Goal: Check status: Check status

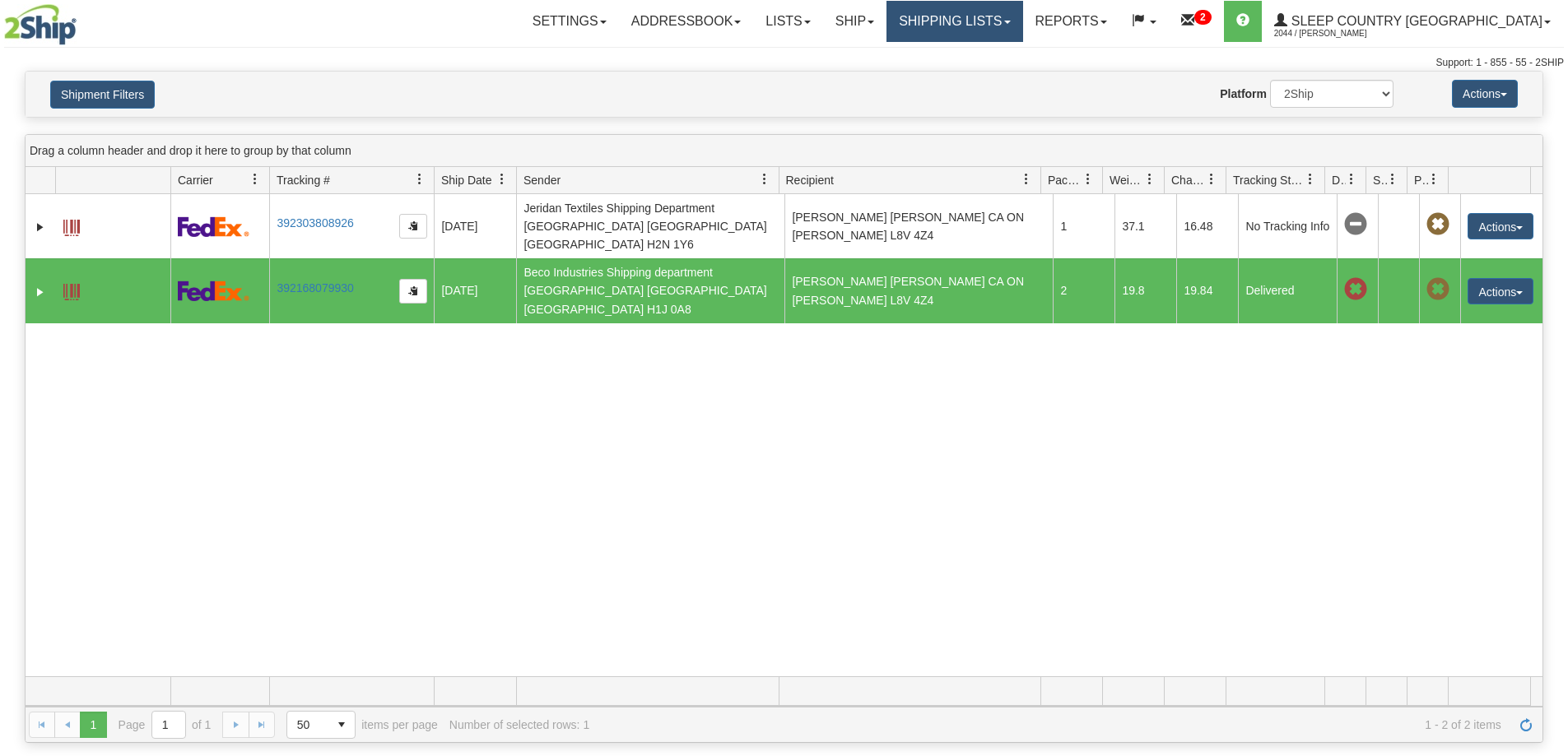
click at [1016, 23] on link "Shipping lists" at bounding box center [955, 21] width 136 height 41
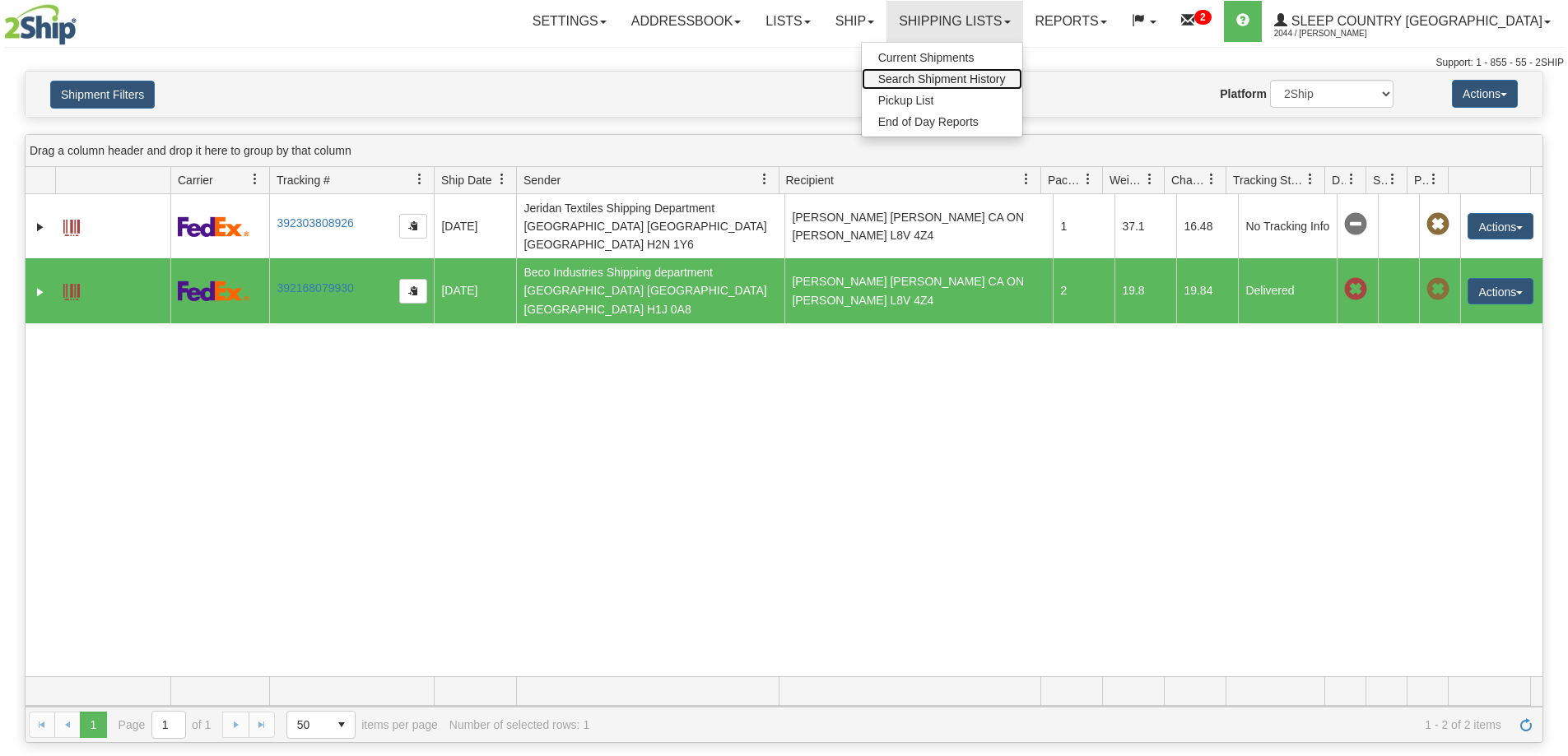
click at [1011, 86] on link "Search Shipment History" at bounding box center [942, 79] width 161 height 21
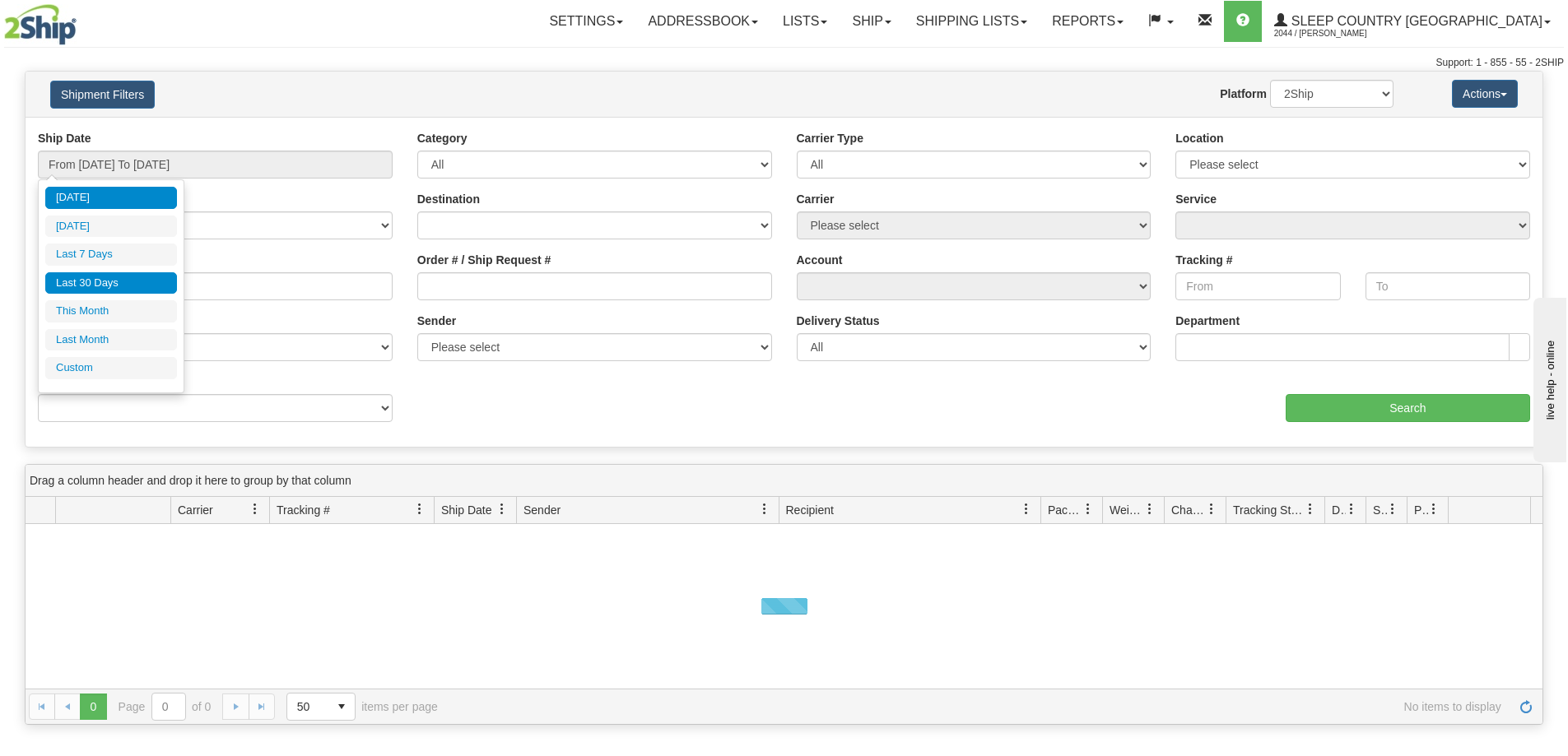
click at [99, 274] on li "Last 30 Days" at bounding box center [111, 283] width 131 height 22
type input "From [DATE] To [DATE]"
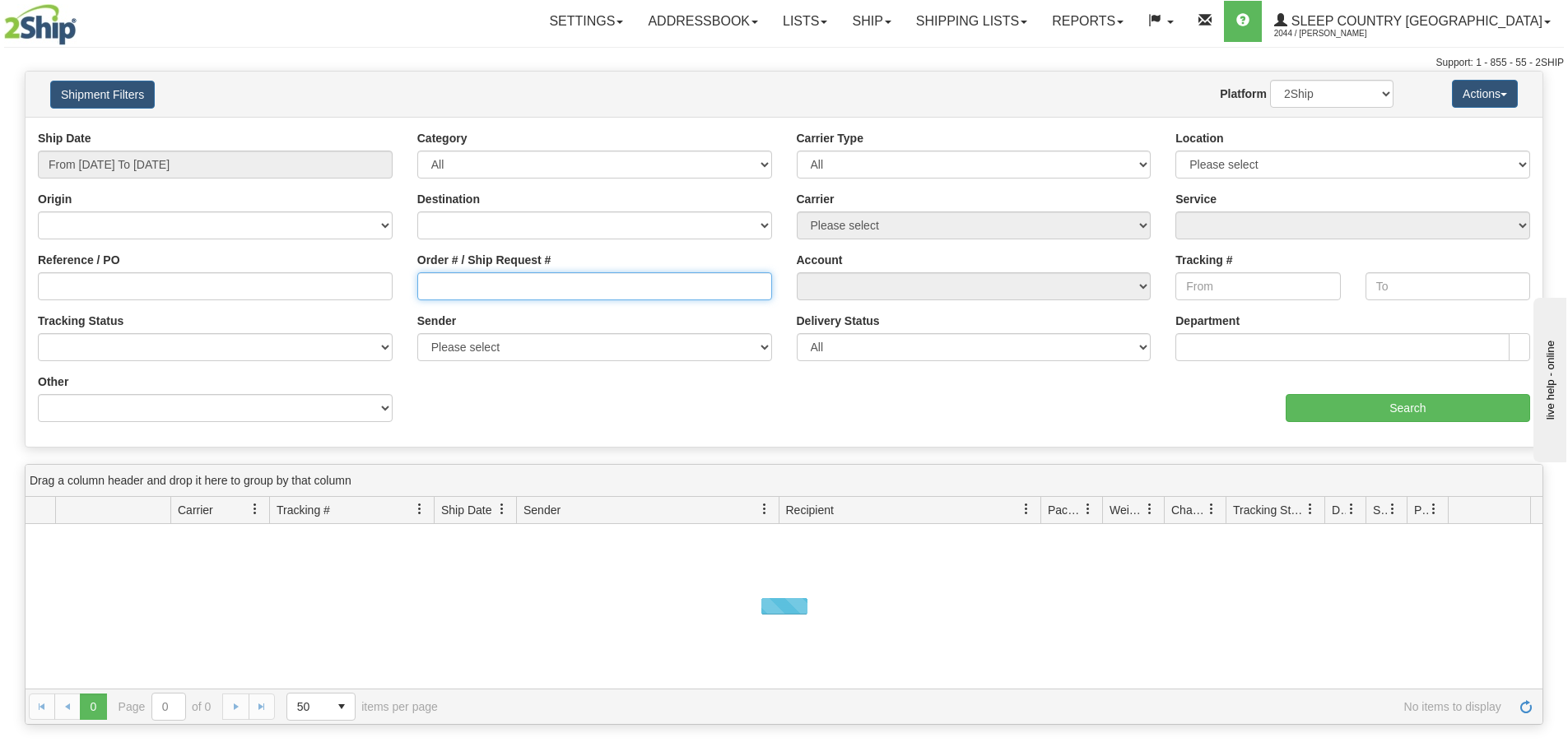
click at [467, 297] on input "Order # / Ship Request #" at bounding box center [594, 286] width 354 height 28
paste input "9000H950650"
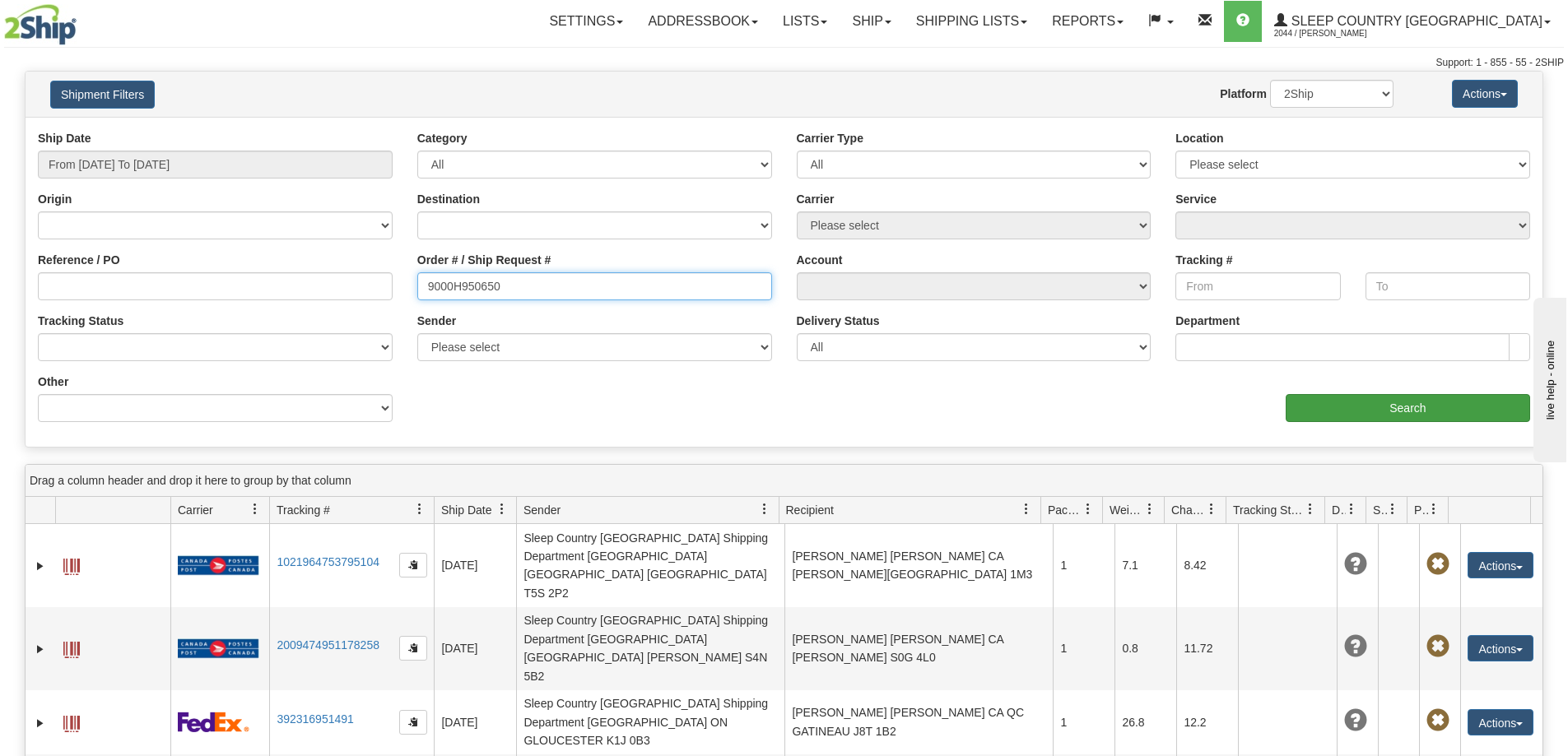
type input "9000H950650"
click at [1428, 411] on input "Search" at bounding box center [1408, 408] width 245 height 28
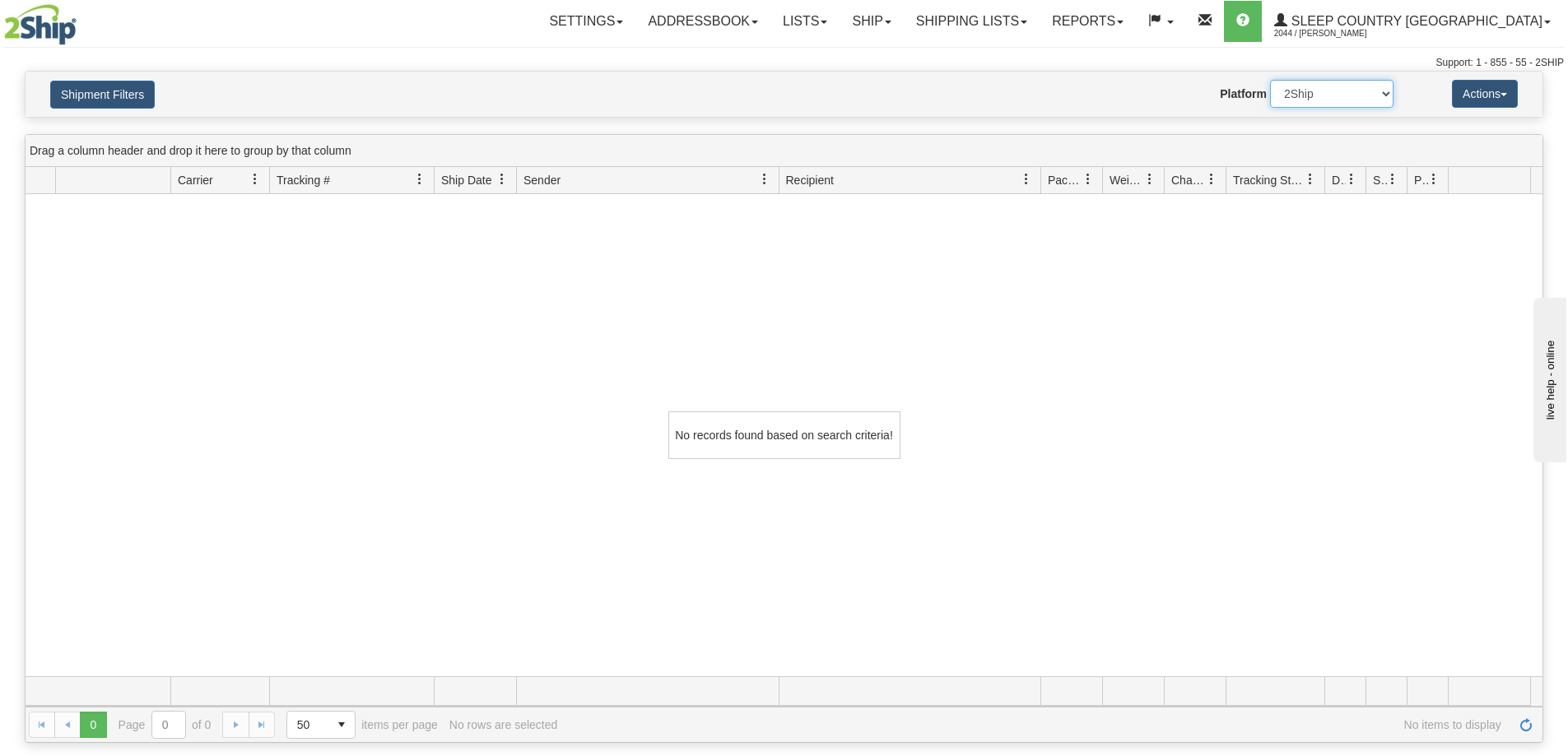
click at [1301, 100] on select "2Ship Imported" at bounding box center [1331, 93] width 123 height 28
click at [1270, 79] on select "2Ship Imported" at bounding box center [1331, 93] width 123 height 28
drag, startPoint x: 1305, startPoint y: 89, endPoint x: 1308, endPoint y: 103, distance: 14.3
click at [1305, 89] on select "2Ship Imported" at bounding box center [1331, 93] width 123 height 28
select select "1"
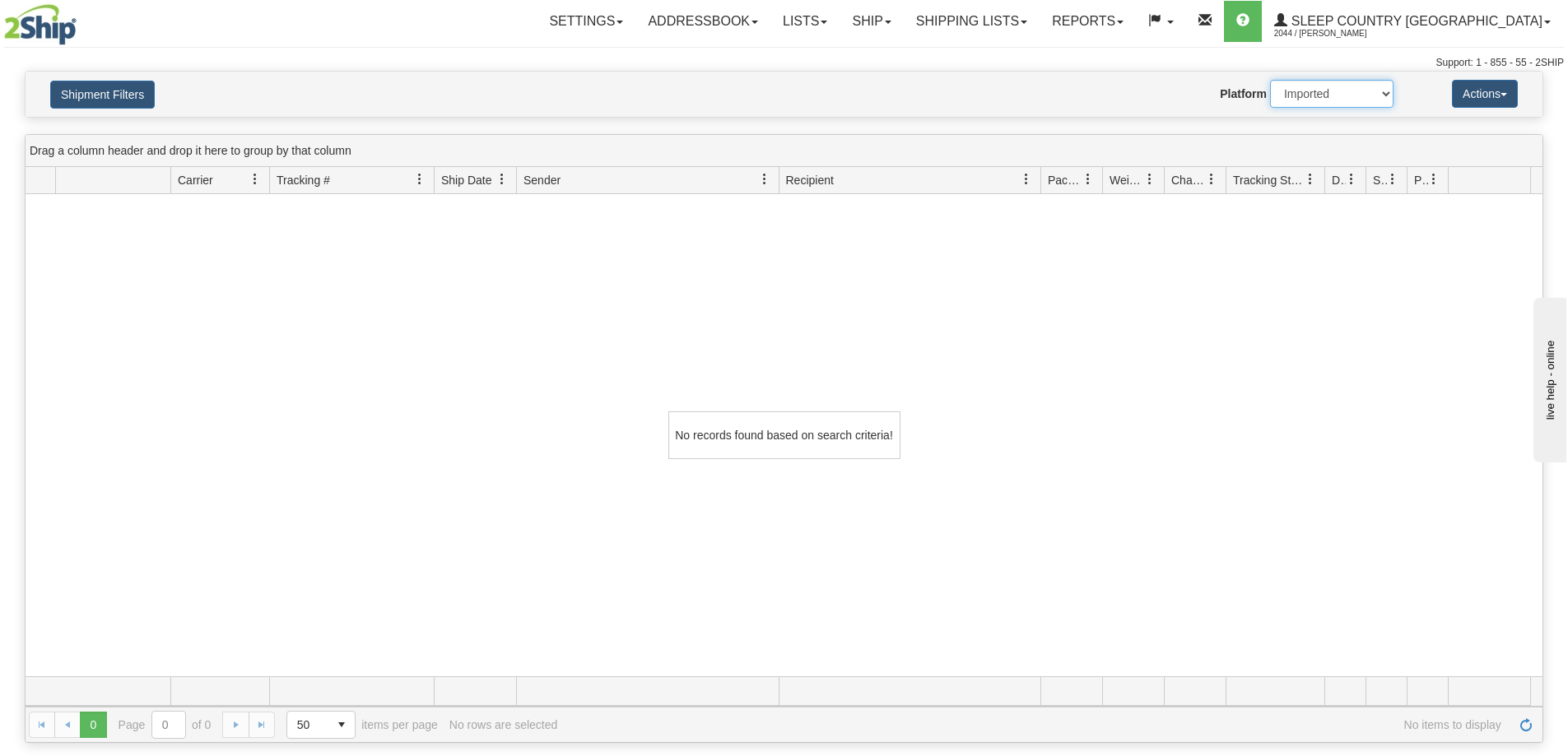
click at [1270, 79] on select "2Ship Imported" at bounding box center [1331, 93] width 123 height 28
click at [1039, 38] on link "Shipping lists" at bounding box center [972, 21] width 136 height 41
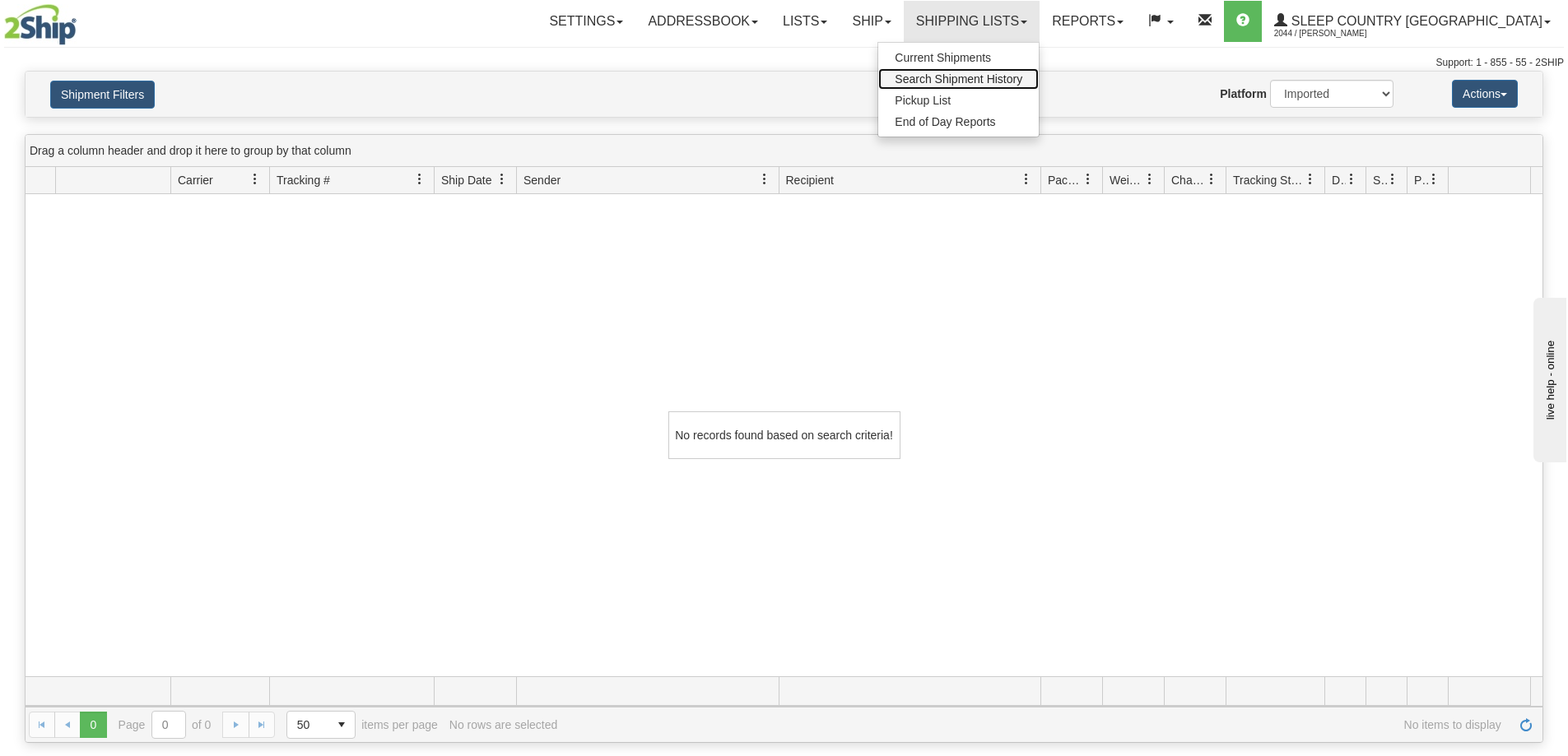
click at [1022, 82] on span "Search Shipment History" at bounding box center [958, 79] width 128 height 13
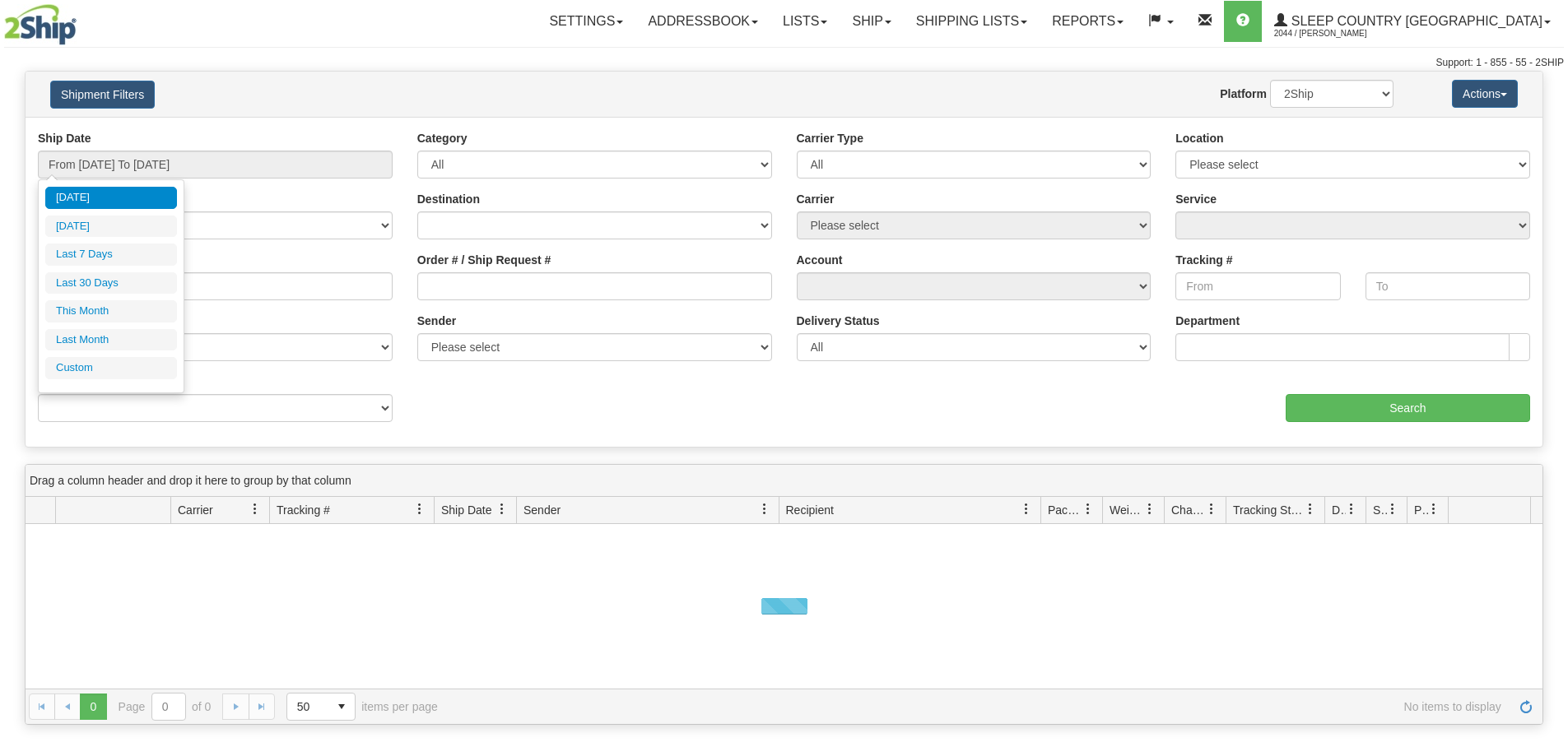
click at [144, 174] on input "From [DATE] To [DATE]" at bounding box center [214, 164] width 354 height 28
click at [109, 285] on li "Last 30 Days" at bounding box center [111, 283] width 131 height 22
type input "From [DATE] To [DATE]"
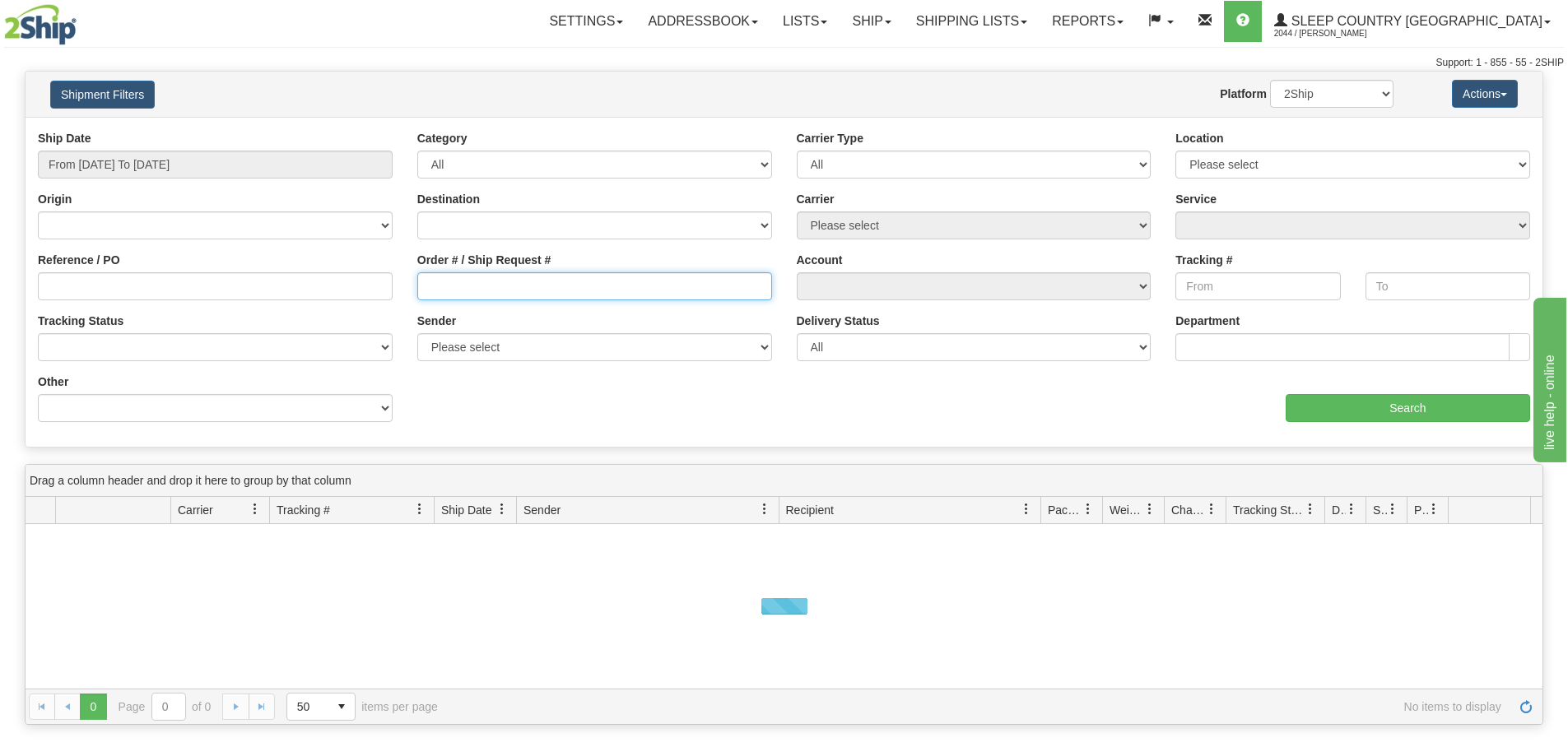
click at [458, 295] on input "Order # / Ship Request #" at bounding box center [594, 286] width 354 height 28
paste input "9000I011843"
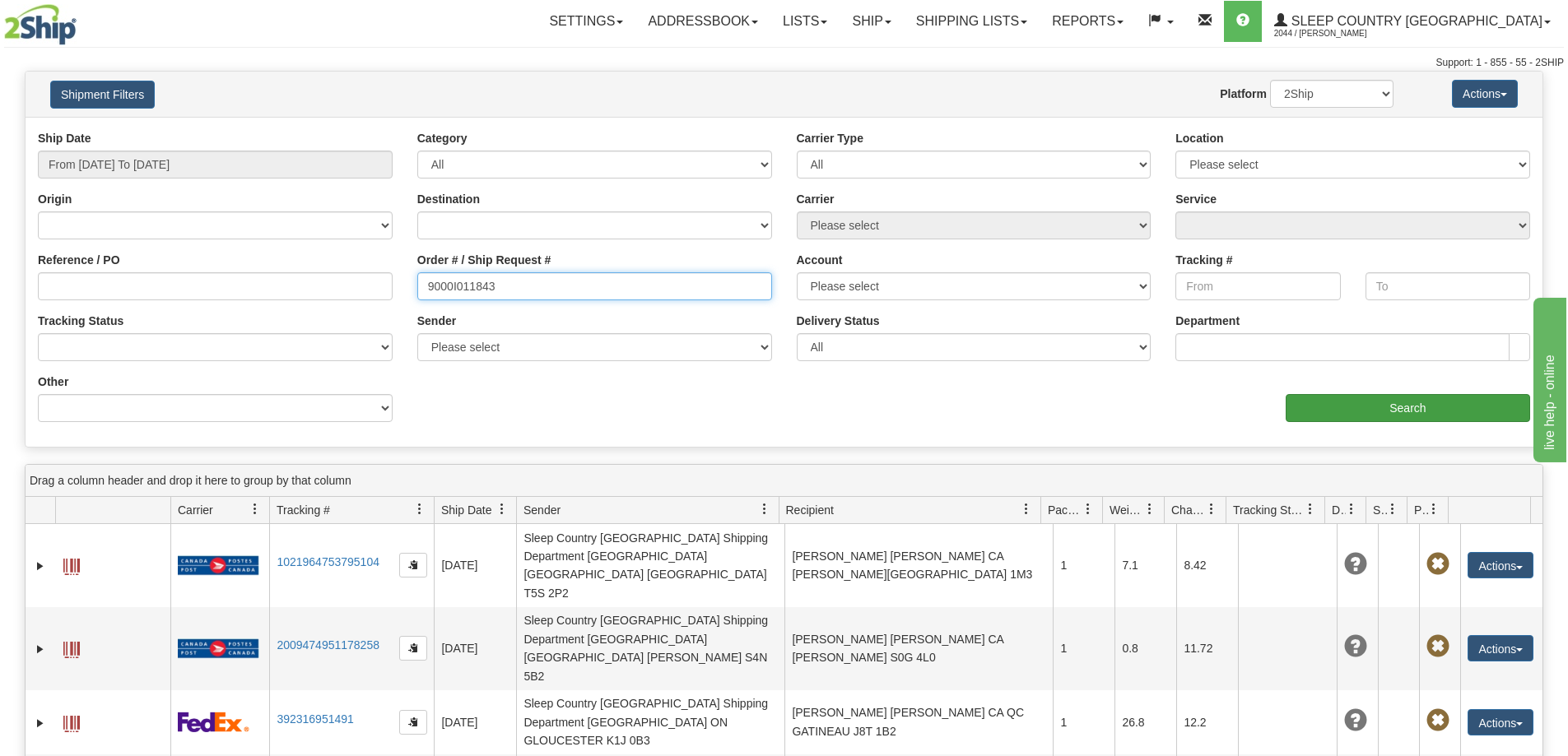
type input "9000I011843"
click at [1410, 411] on input "Search" at bounding box center [1408, 408] width 245 height 28
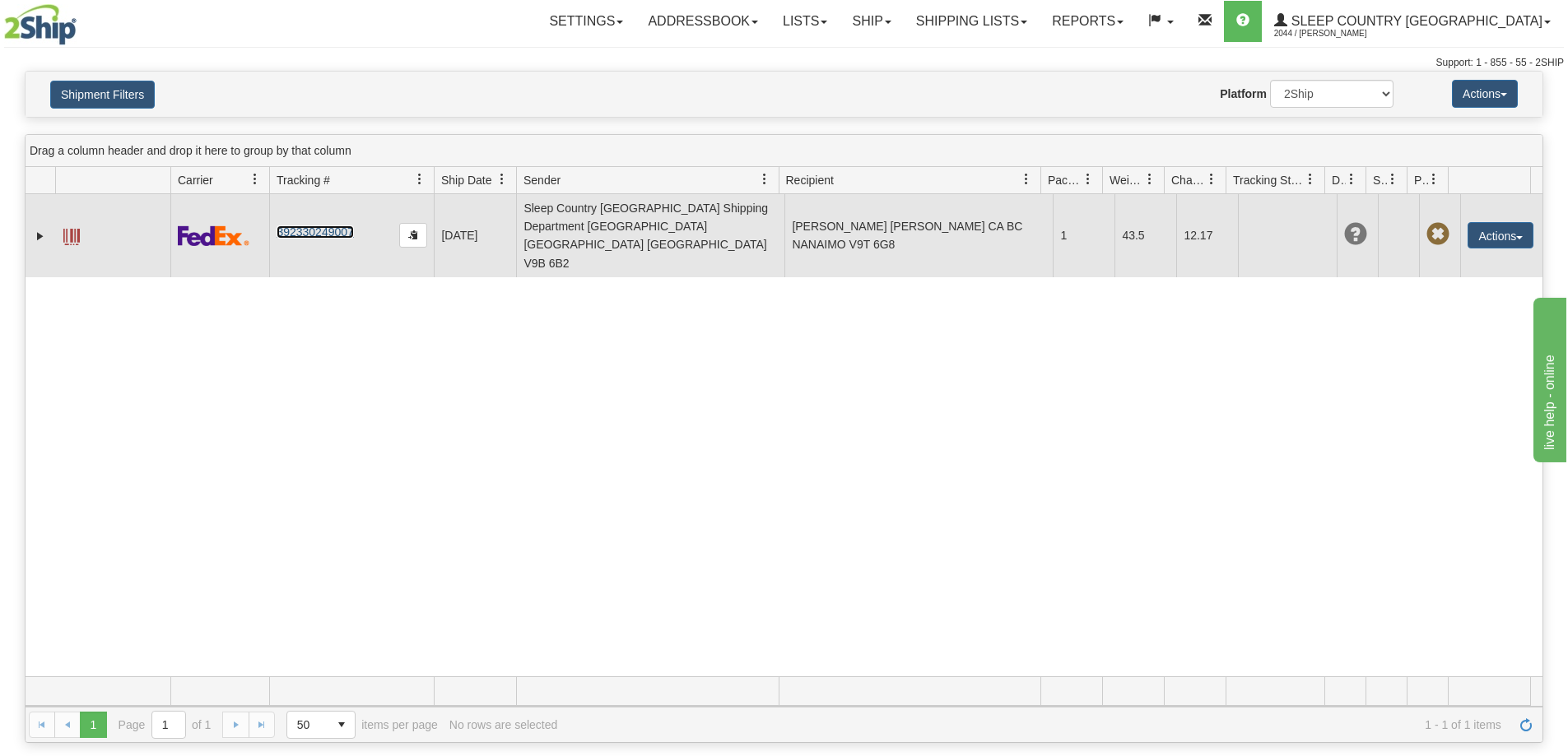
click at [307, 226] on link "392330249007" at bounding box center [315, 232] width 77 height 13
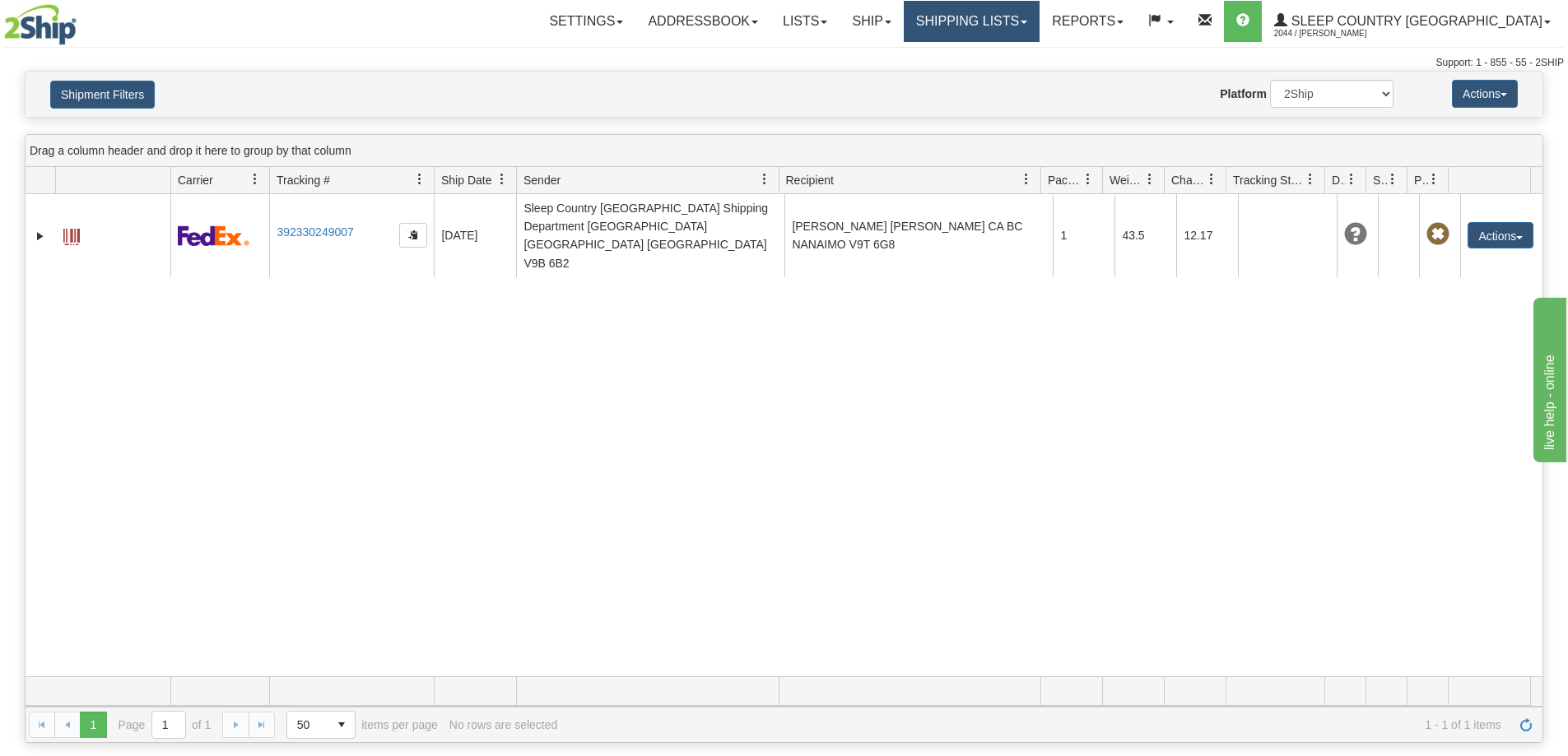
click at [1039, 15] on link "Shipping lists" at bounding box center [972, 21] width 136 height 41
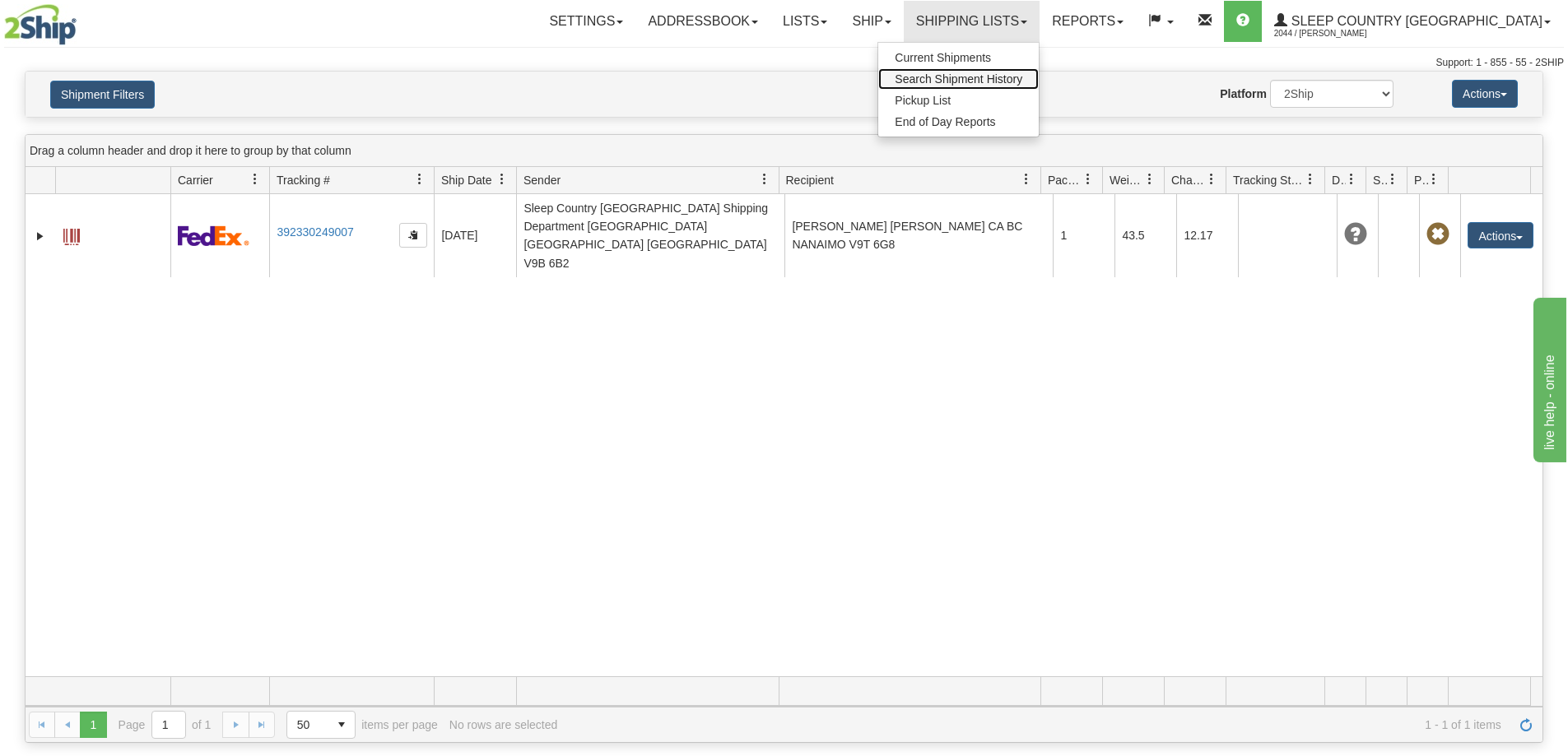
click at [1022, 79] on span "Search Shipment History" at bounding box center [958, 79] width 128 height 13
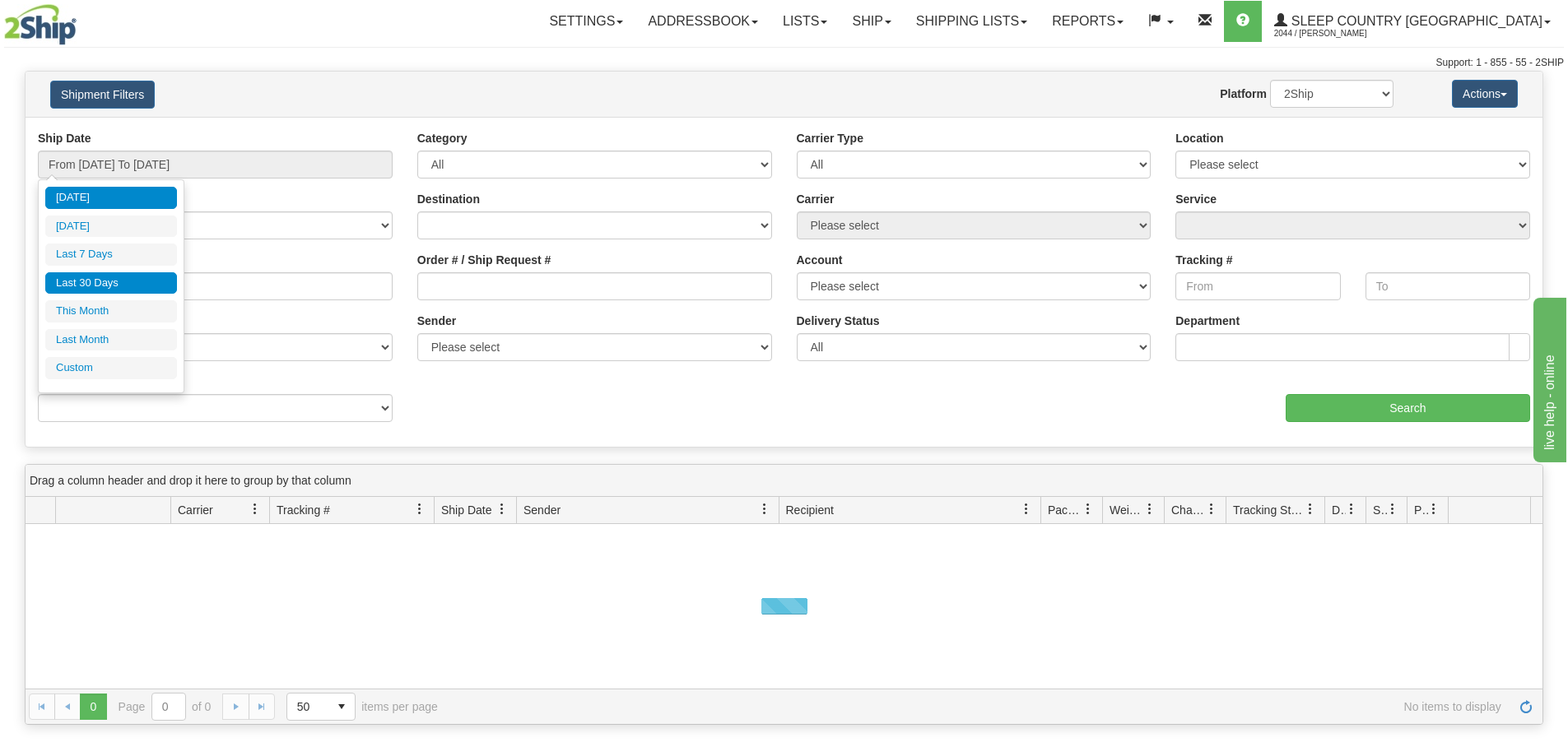
click at [96, 283] on li "Last 30 Days" at bounding box center [111, 283] width 131 height 22
type input "From [DATE] To [DATE]"
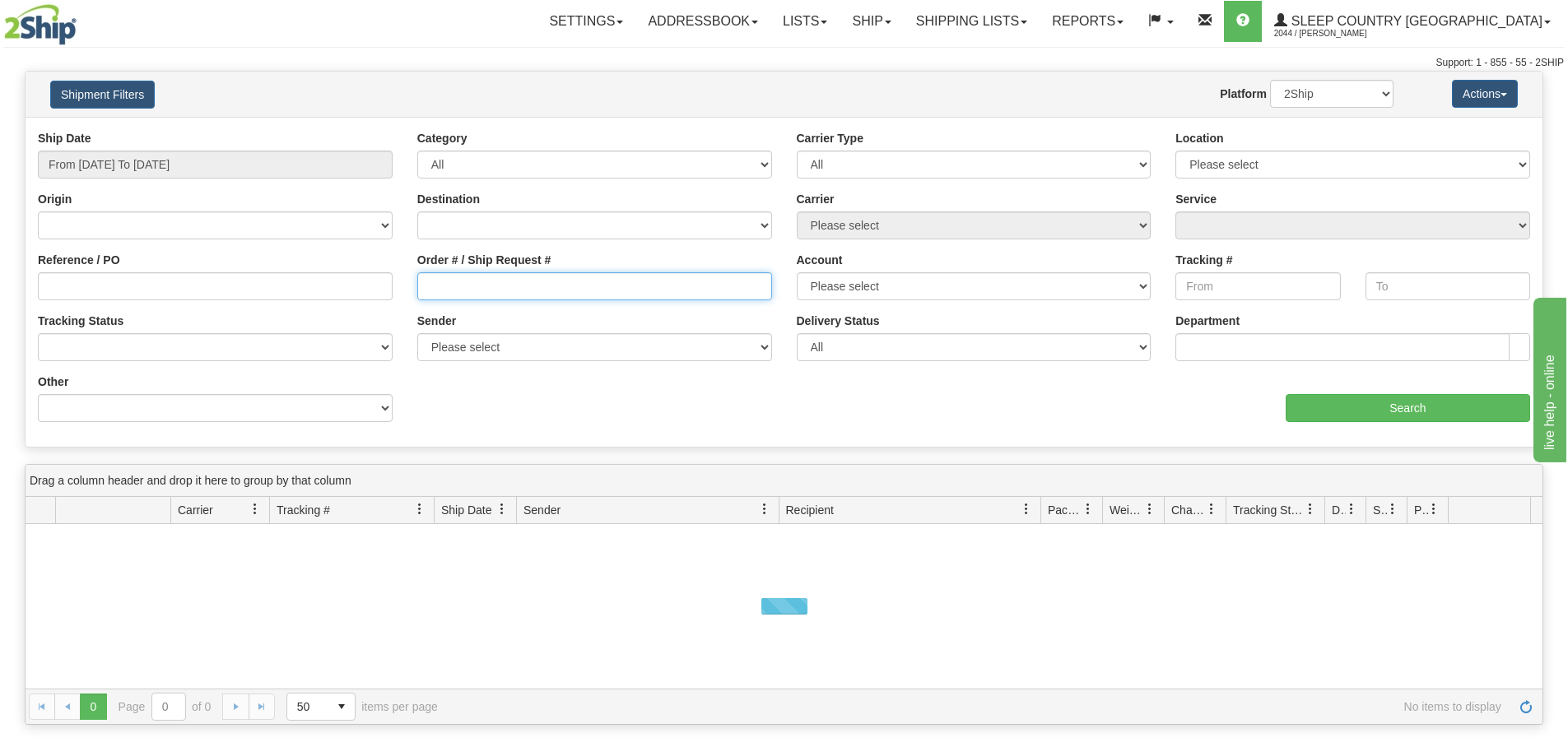
click at [438, 292] on input "Order # / Ship Request #" at bounding box center [594, 286] width 354 height 28
paste input "9000H942898"
type input "9000H942898"
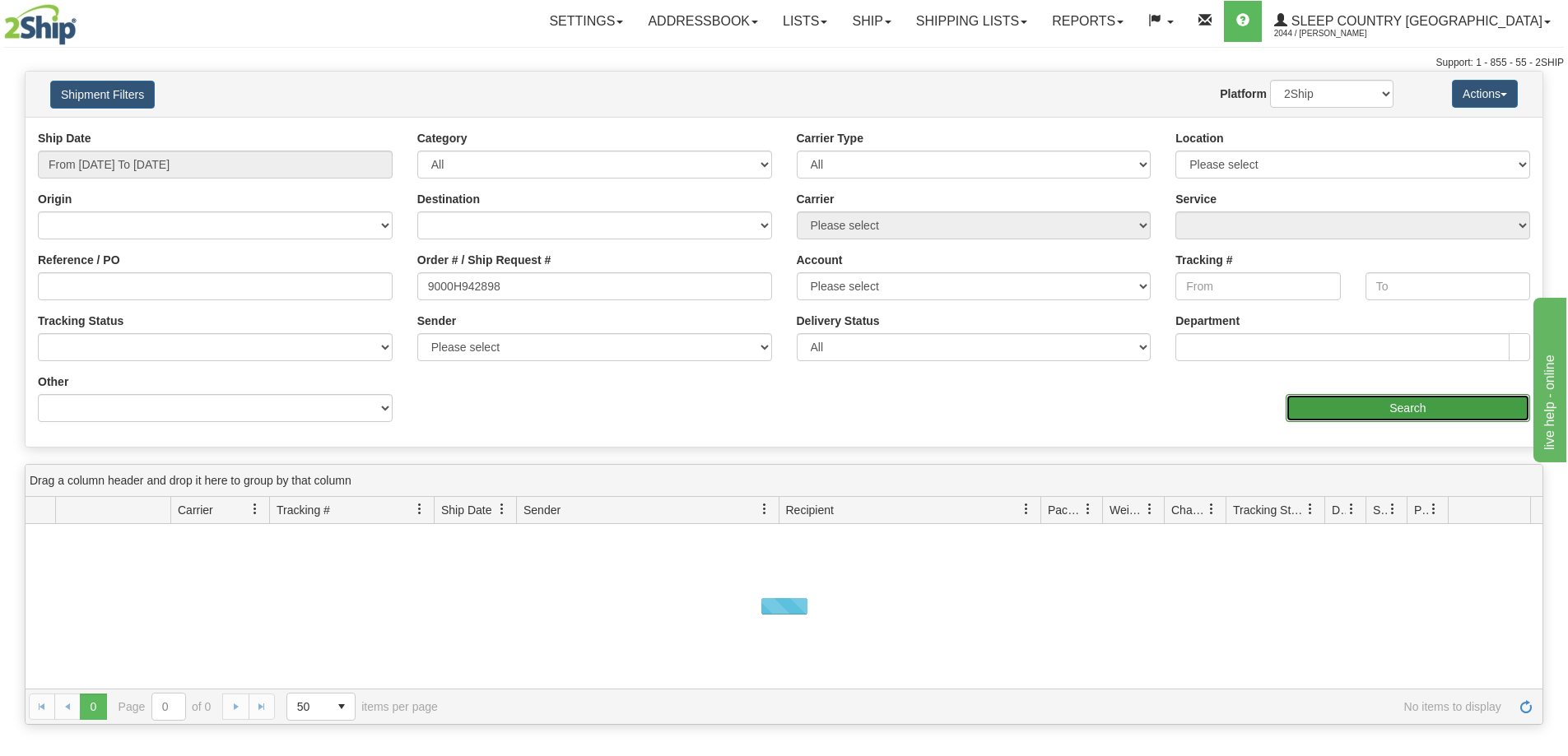
click at [1349, 412] on input "Search" at bounding box center [1408, 408] width 245 height 28
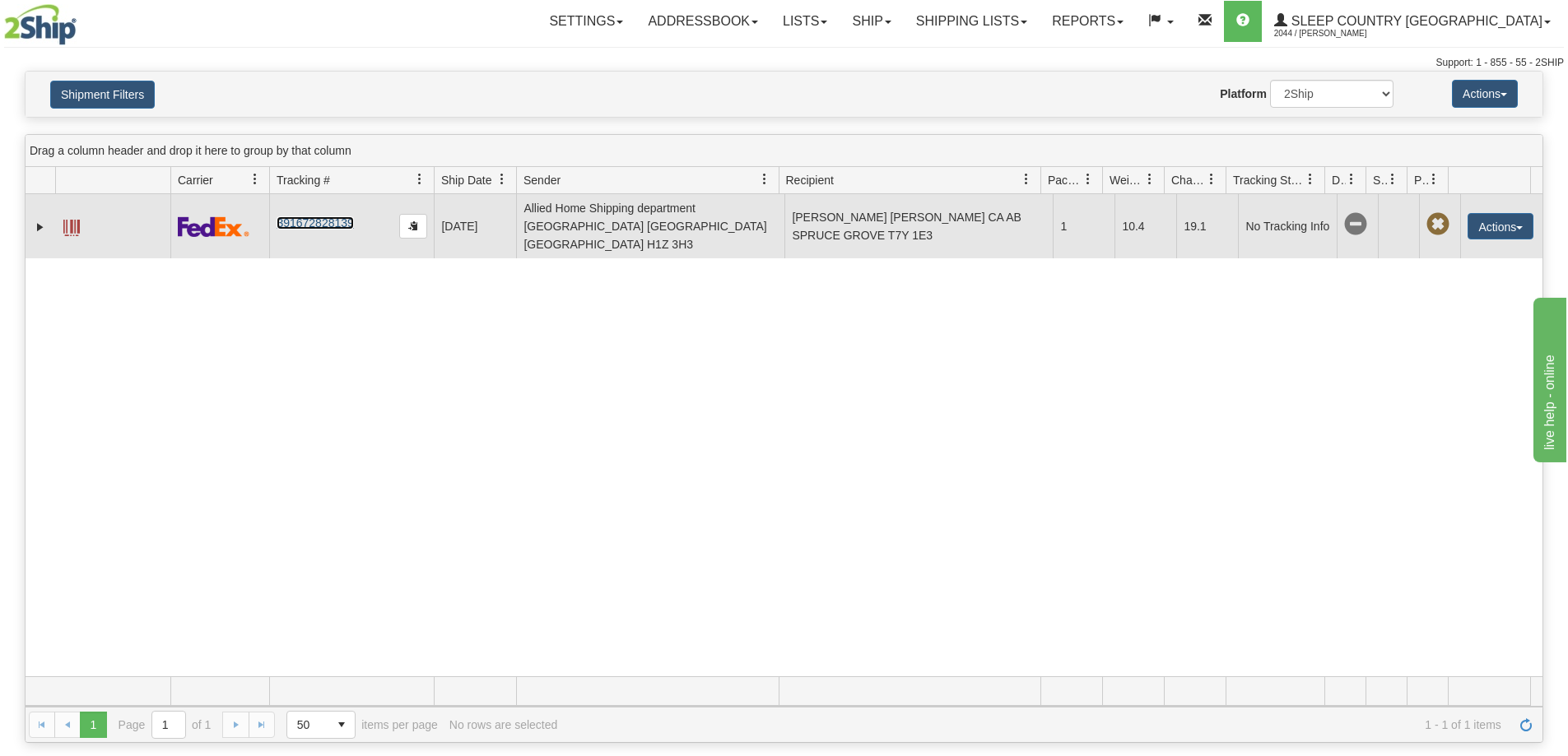
click at [321, 216] on link "391672828139" at bounding box center [315, 222] width 77 height 13
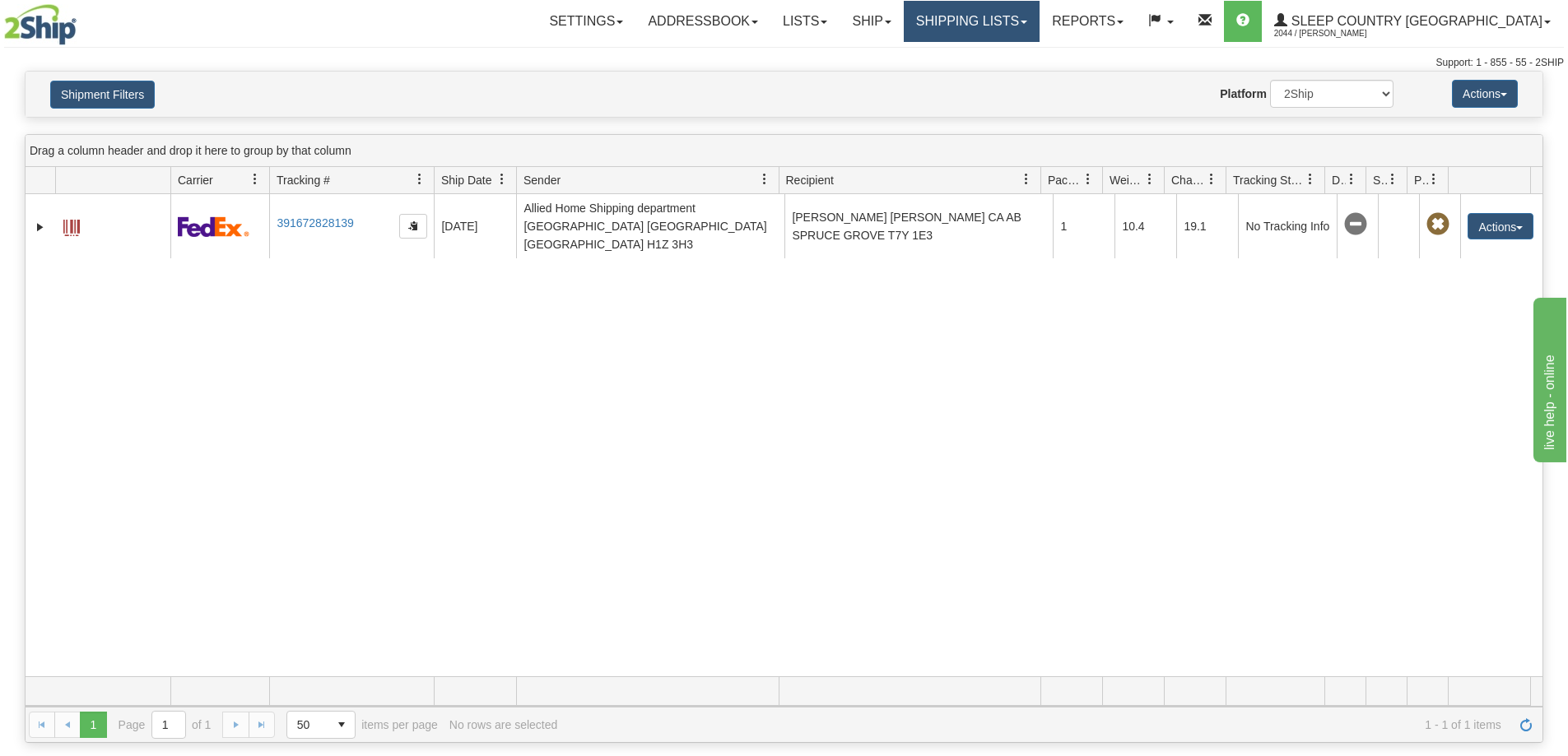
click at [1039, 21] on link "Shipping lists" at bounding box center [972, 21] width 136 height 41
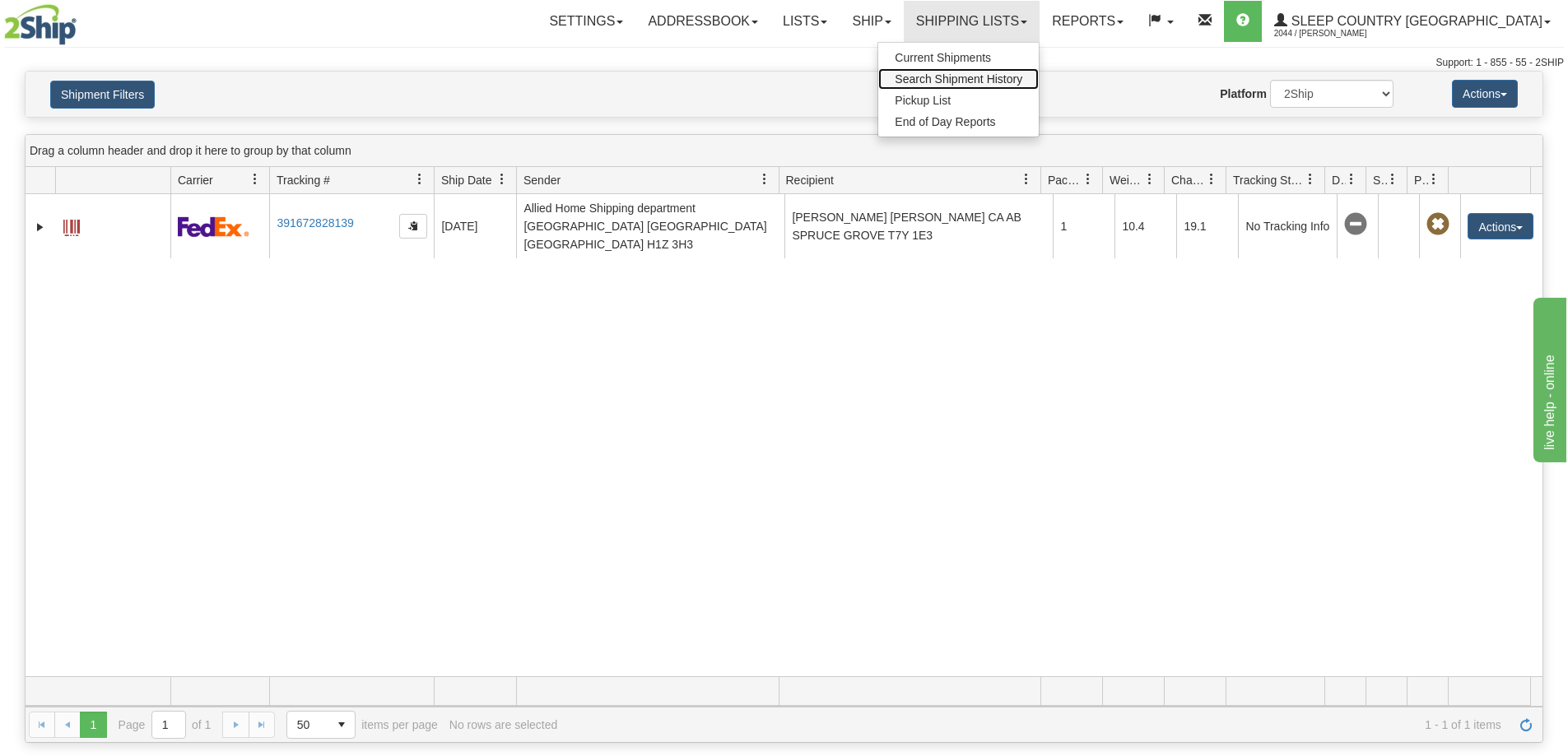
click at [1022, 73] on span "Search Shipment History" at bounding box center [958, 79] width 128 height 13
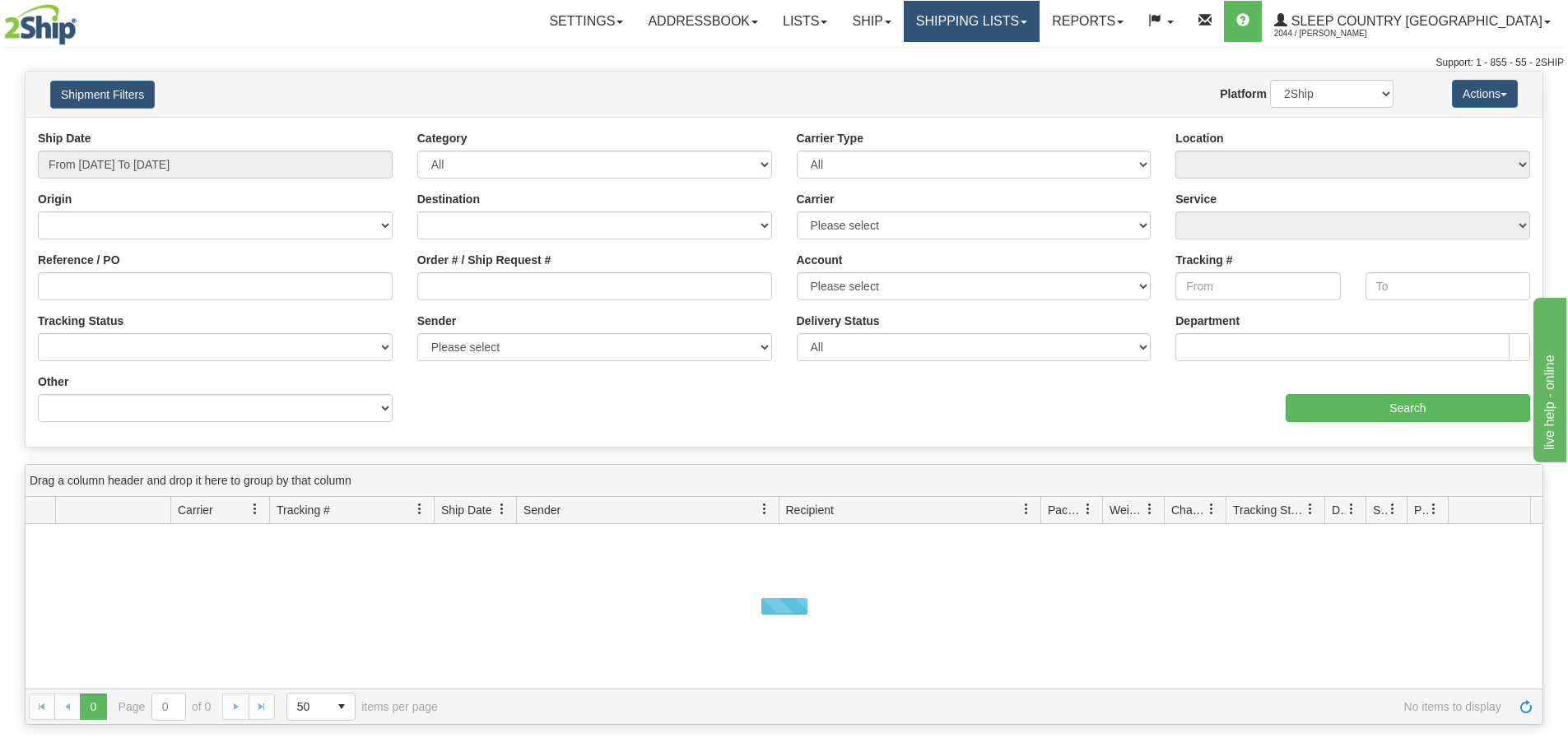
click at [1039, 29] on link "Shipping lists" at bounding box center [972, 21] width 136 height 41
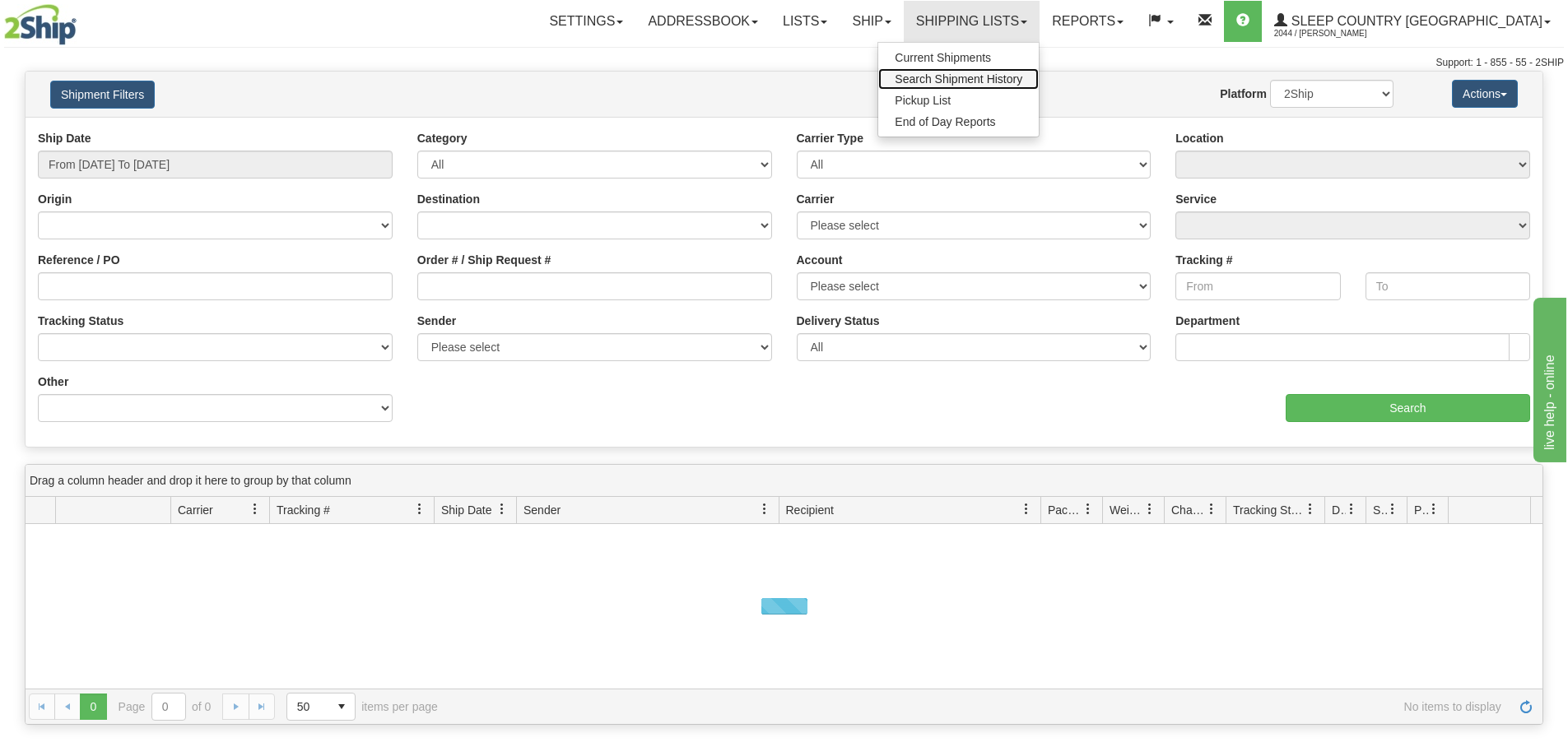
click at [1022, 84] on span "Search Shipment History" at bounding box center [958, 79] width 128 height 13
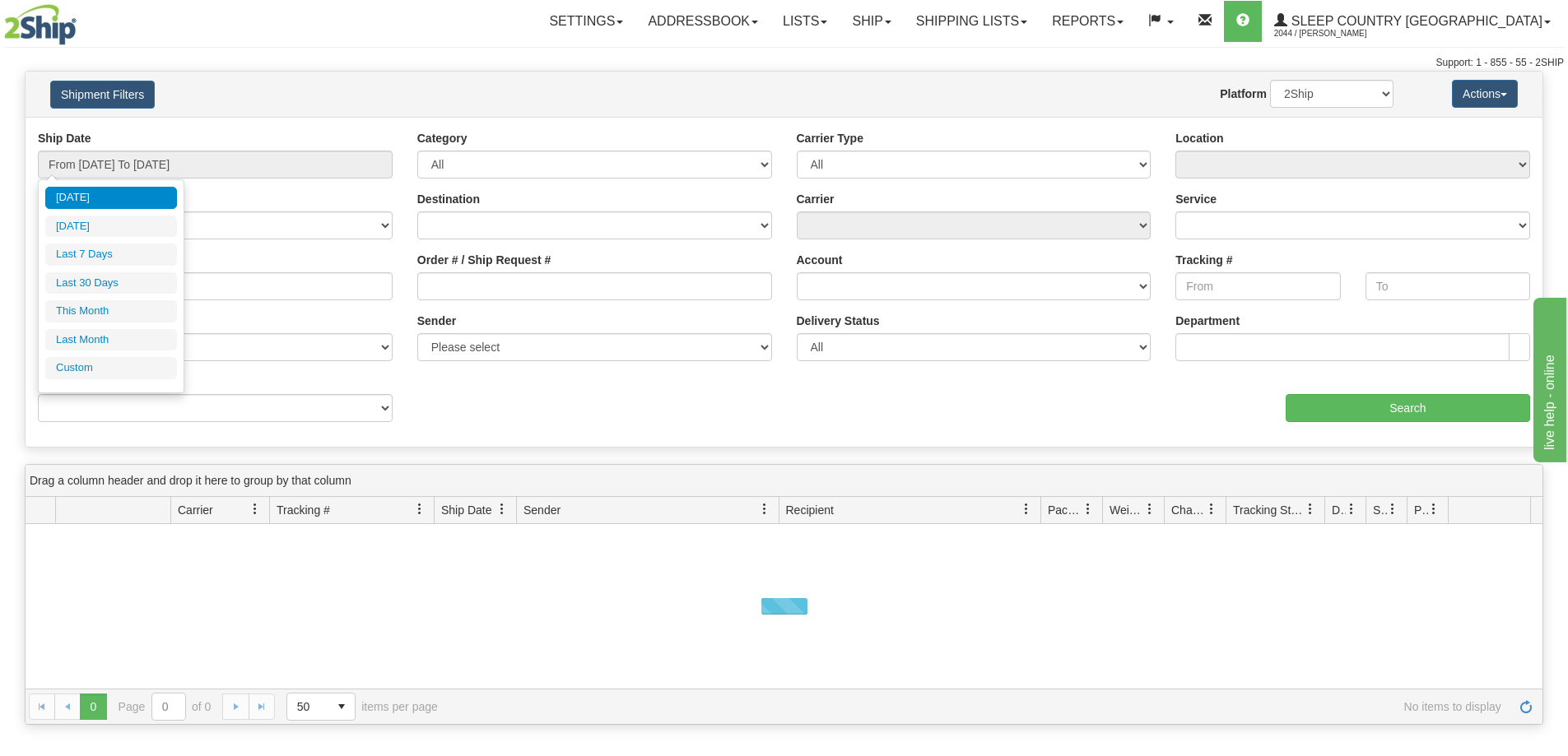
click at [84, 283] on li "Last 30 Days" at bounding box center [111, 283] width 131 height 22
type input "From [DATE] To [DATE]"
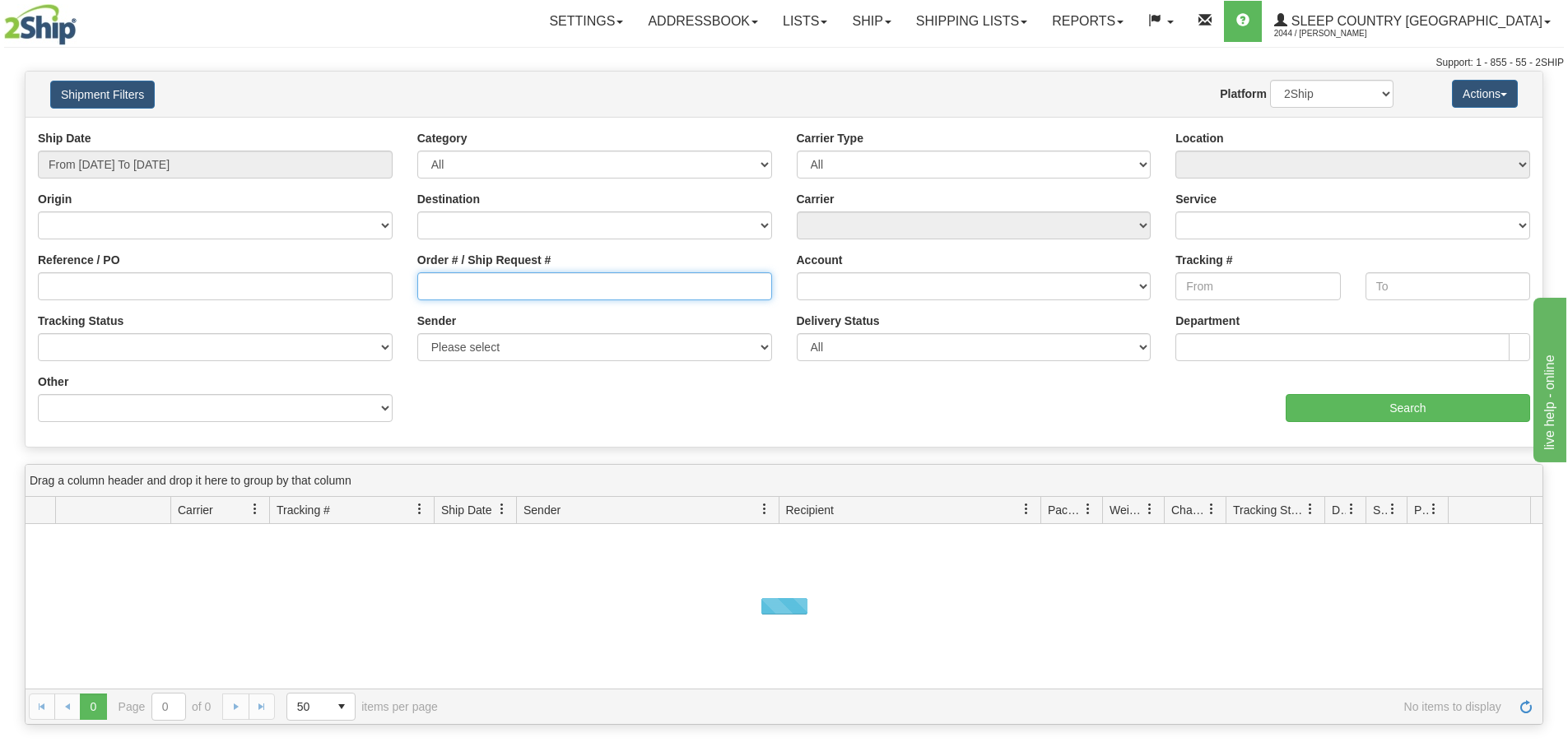
click at [441, 287] on input "Order # / Ship Request #" at bounding box center [594, 286] width 354 height 28
paste input "9000H942898"
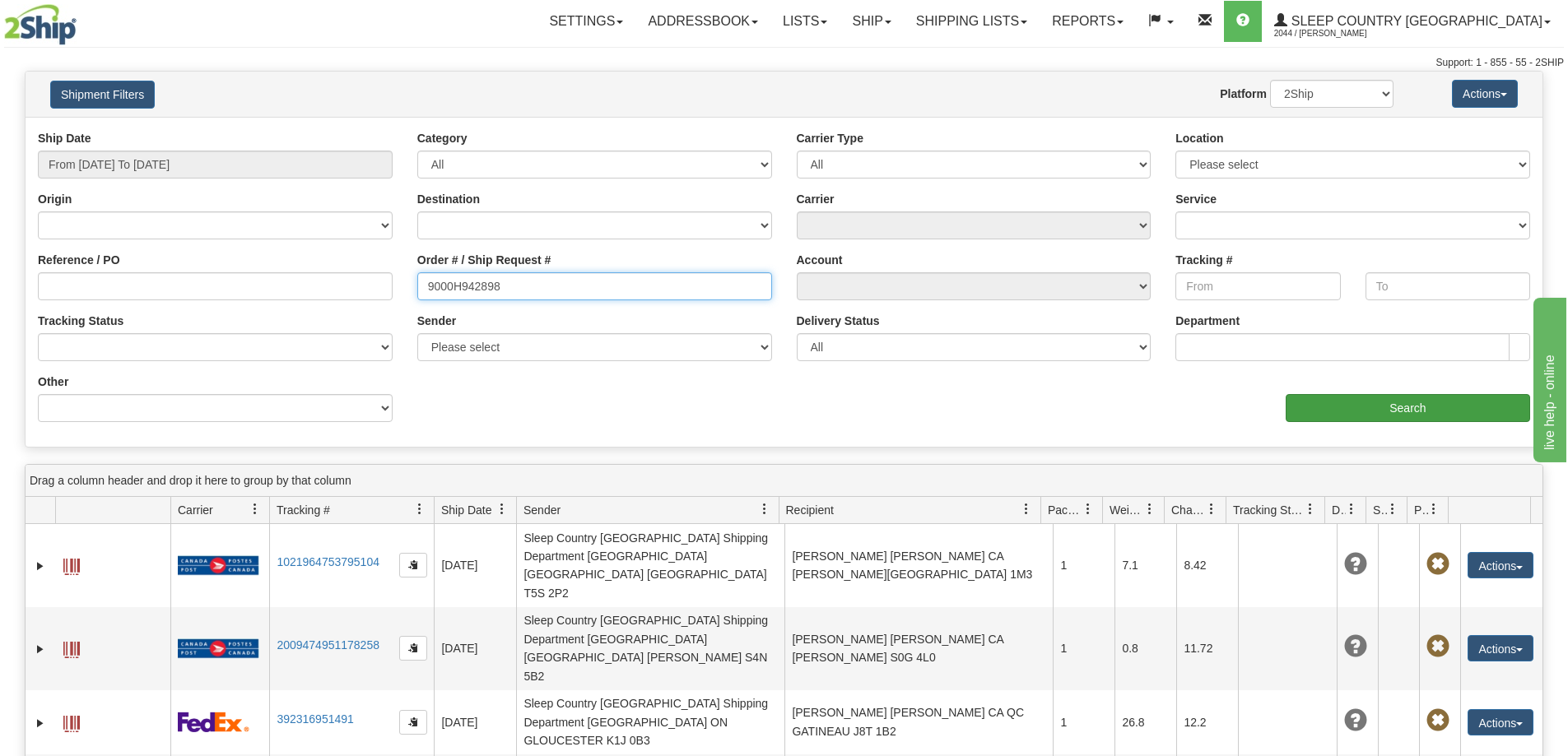
type input "9000H942898"
click at [1393, 400] on input "Search" at bounding box center [1408, 408] width 245 height 28
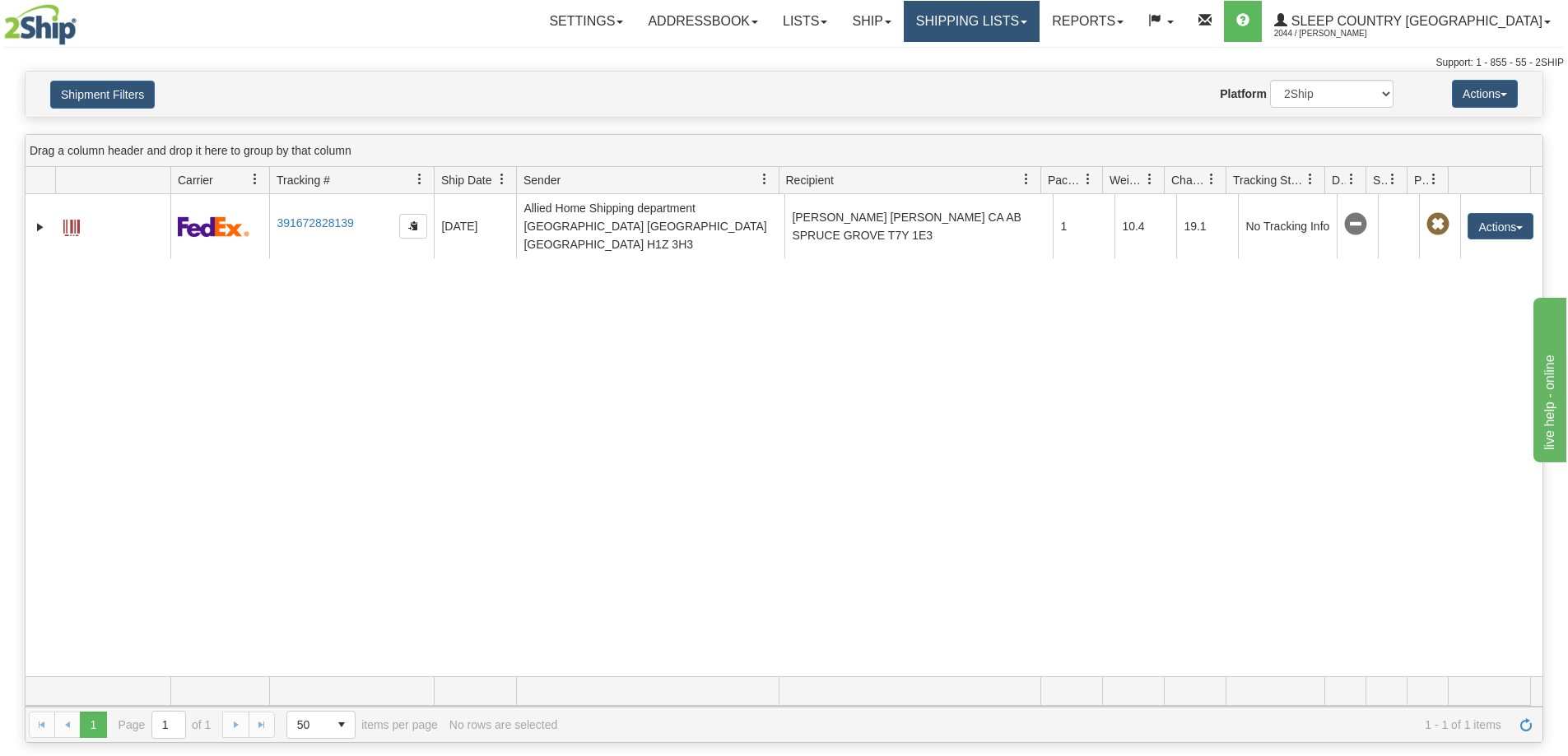
click at [1018, 26] on link "Shipping lists" at bounding box center [972, 21] width 136 height 41
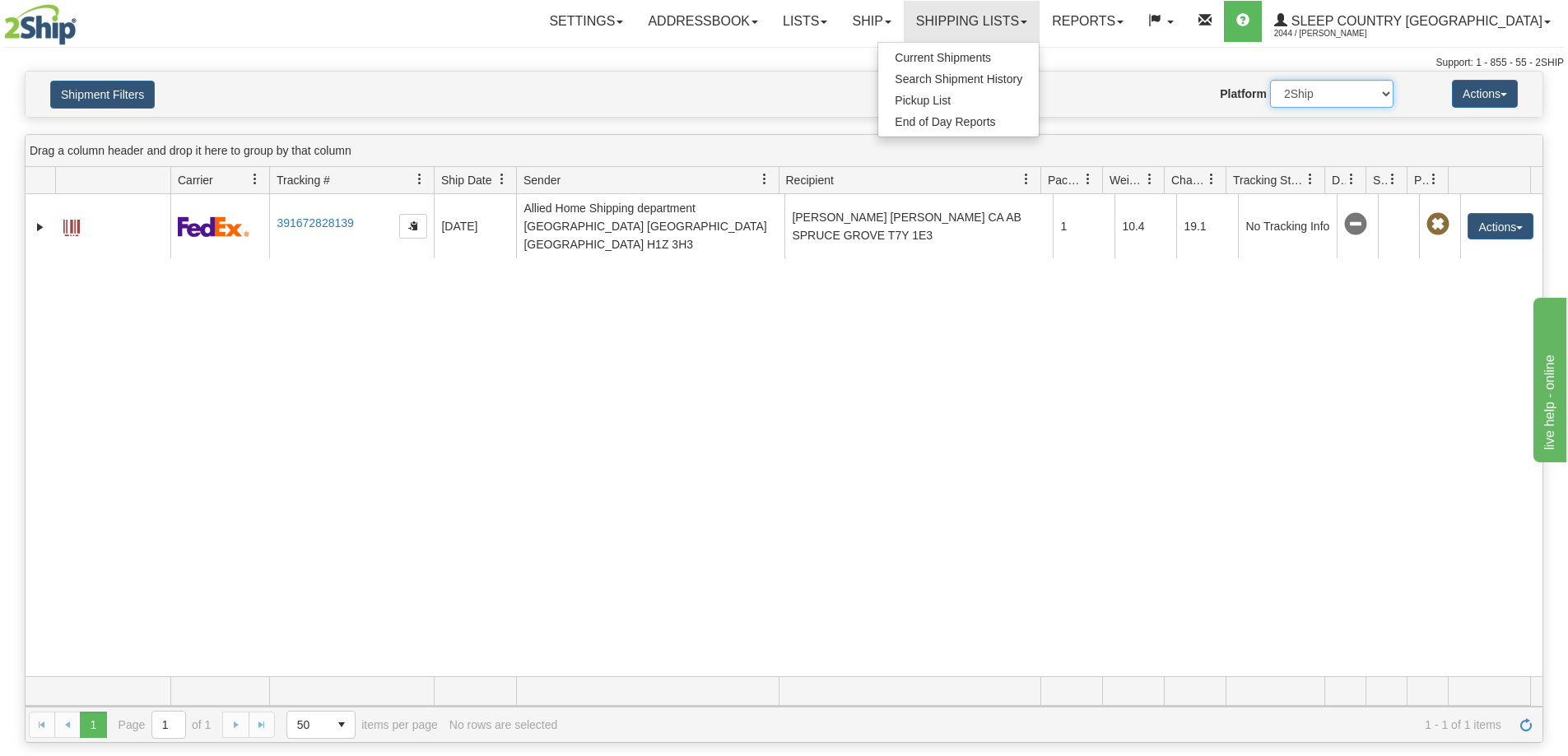
click at [1289, 97] on select "2Ship Imported" at bounding box center [1331, 93] width 123 height 28
select select "1"
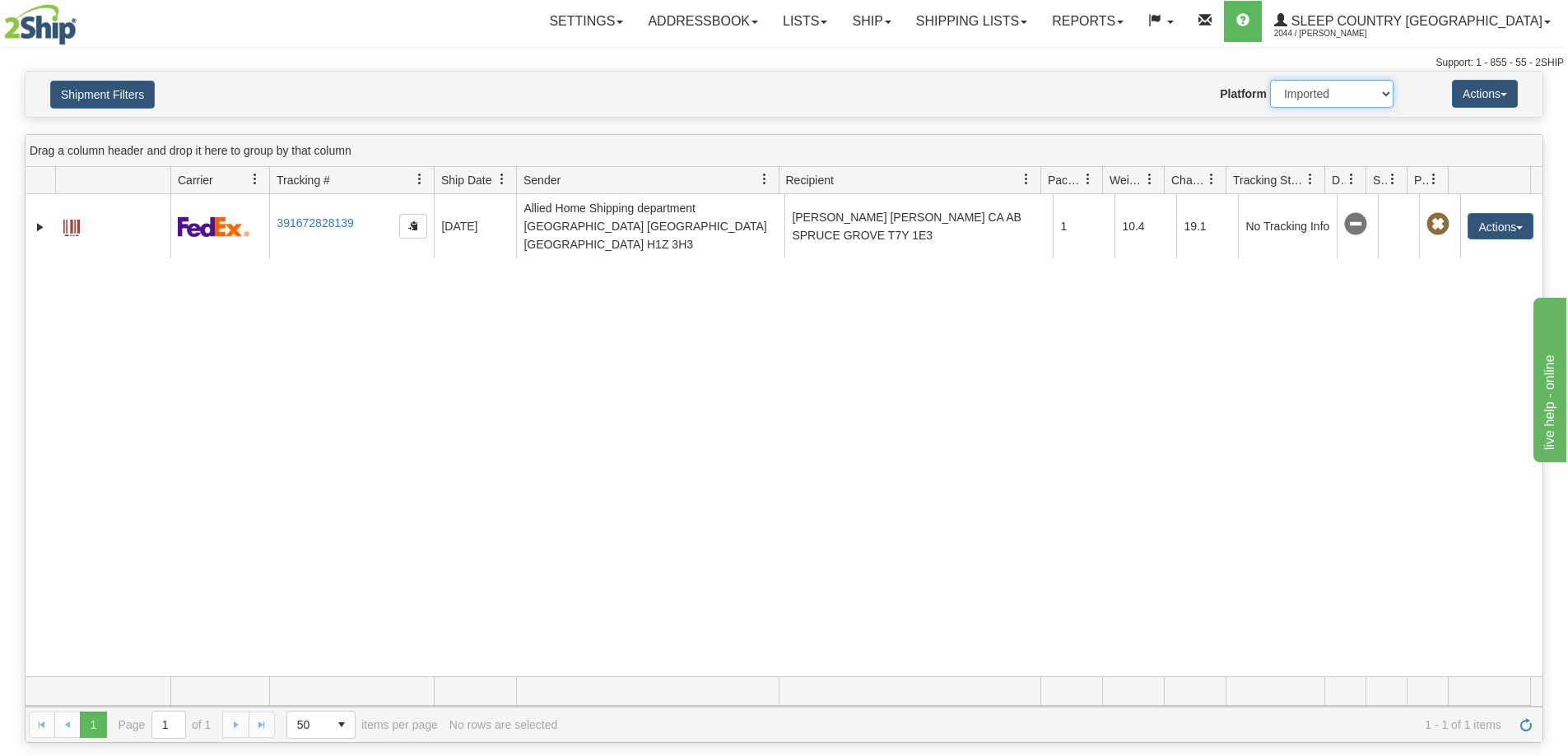
click at [1270, 79] on select "2Ship Imported" at bounding box center [1331, 93] width 123 height 28
